Goal: Information Seeking & Learning: Learn about a topic

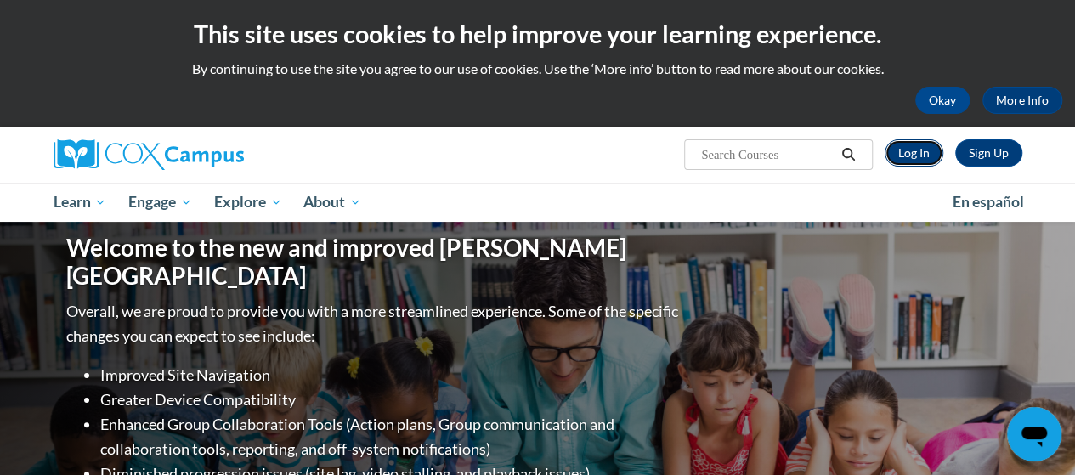
click at [920, 154] on link "Log In" at bounding box center [914, 152] width 59 height 27
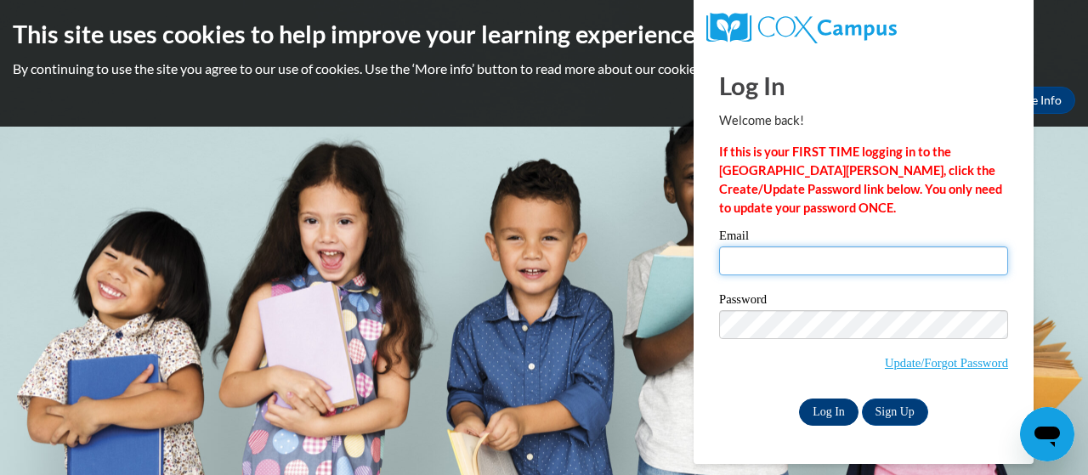
type input "sdill@mocinc.org"
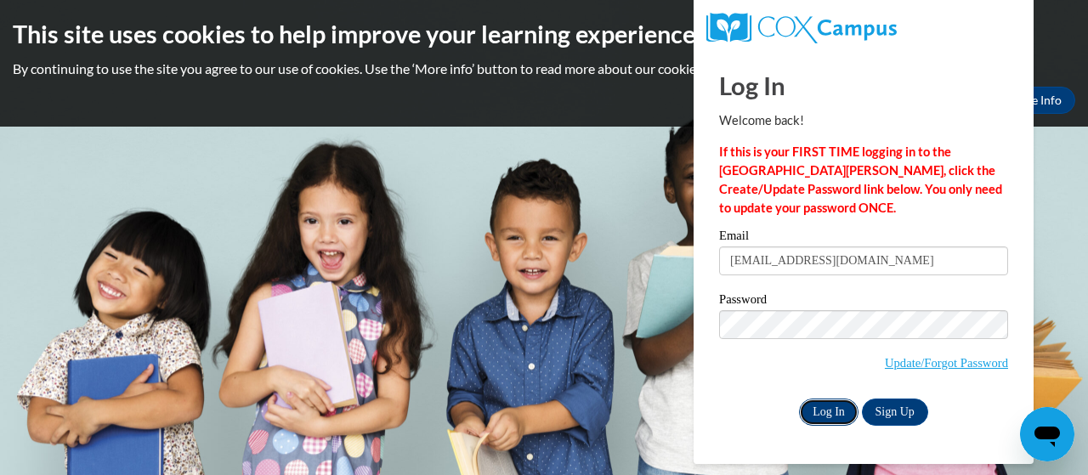
click at [826, 415] on input "Log In" at bounding box center [829, 412] width 60 height 27
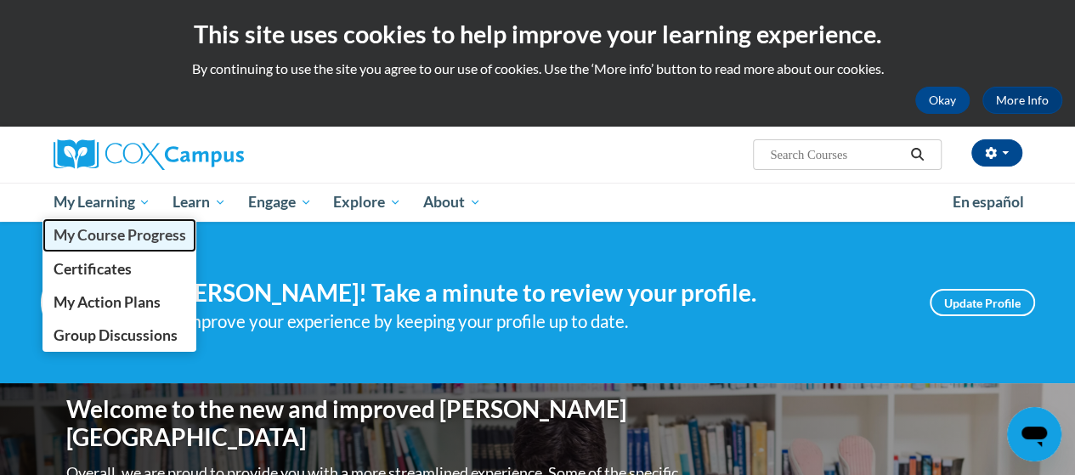
click at [112, 235] on span "My Course Progress" at bounding box center [119, 235] width 133 height 18
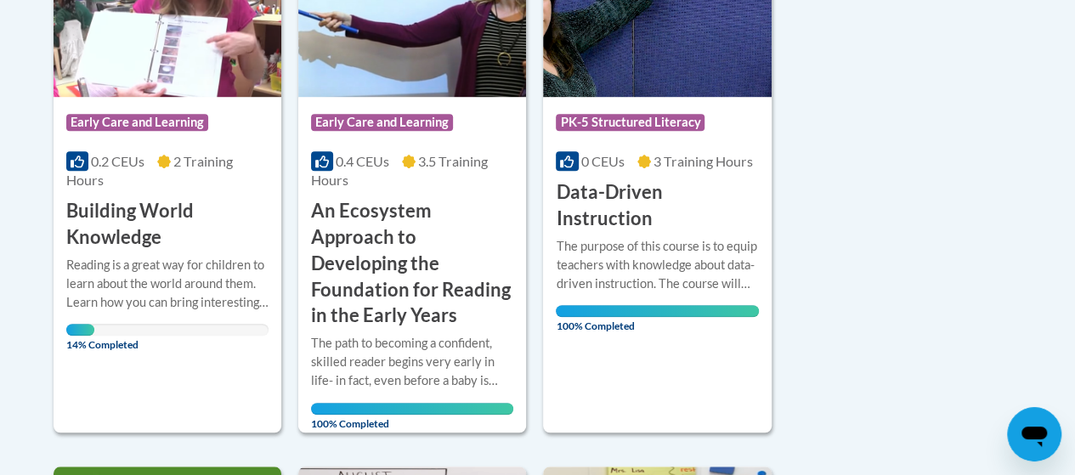
scroll to position [595, 0]
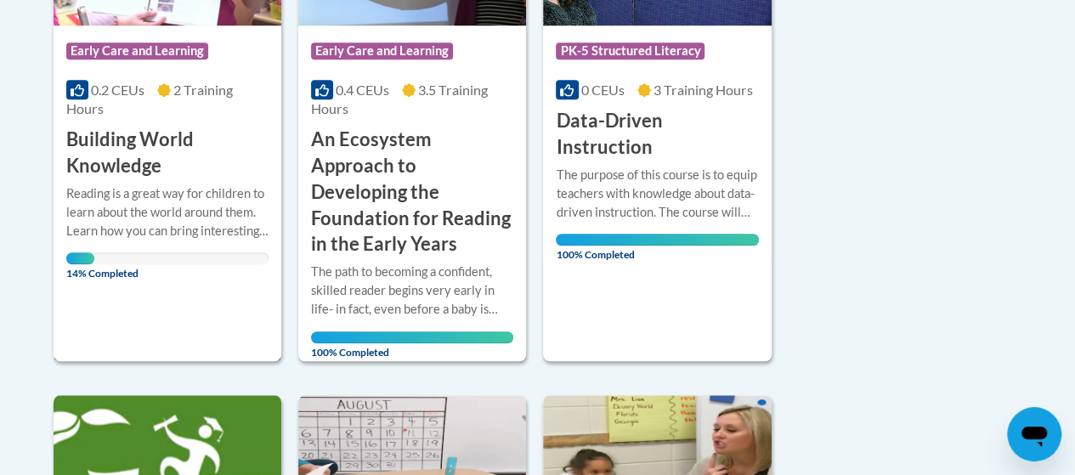
click at [131, 157] on h3 "Building World Knowledge" at bounding box center [167, 153] width 202 height 53
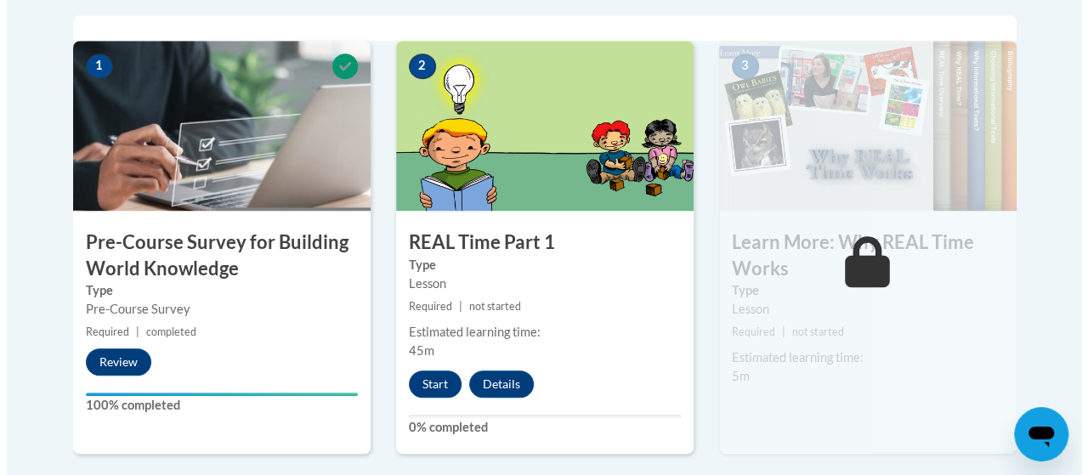
scroll to position [595, 0]
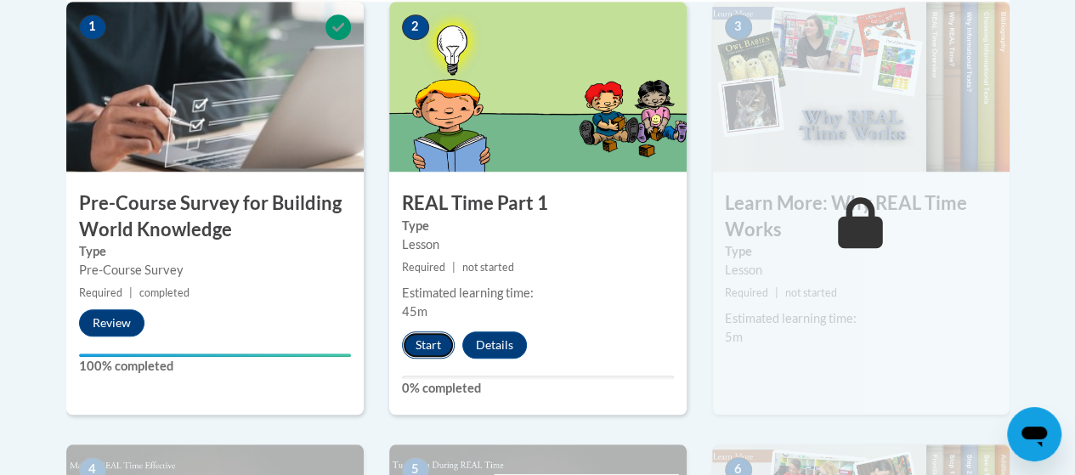
click at [428, 347] on button "Start" at bounding box center [428, 345] width 53 height 27
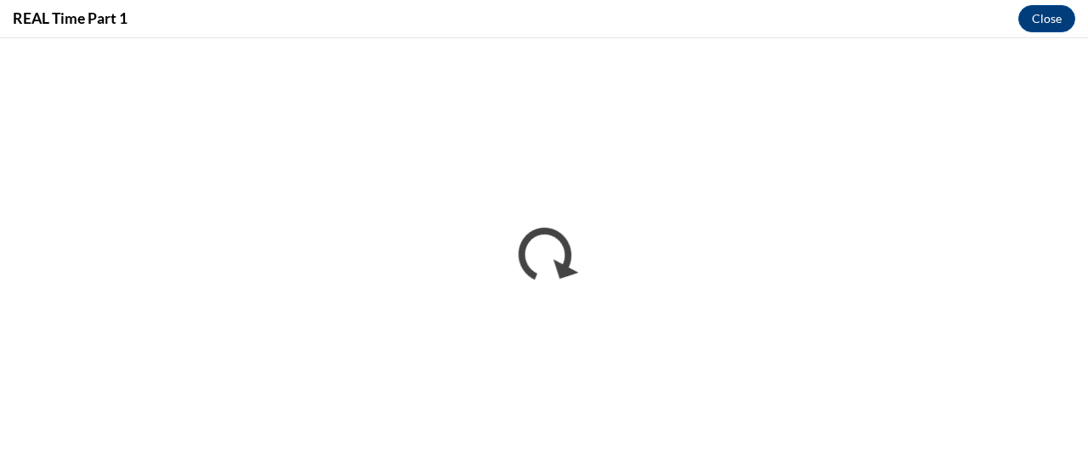
scroll to position [0, 0]
